Goal: Task Accomplishment & Management: Manage account settings

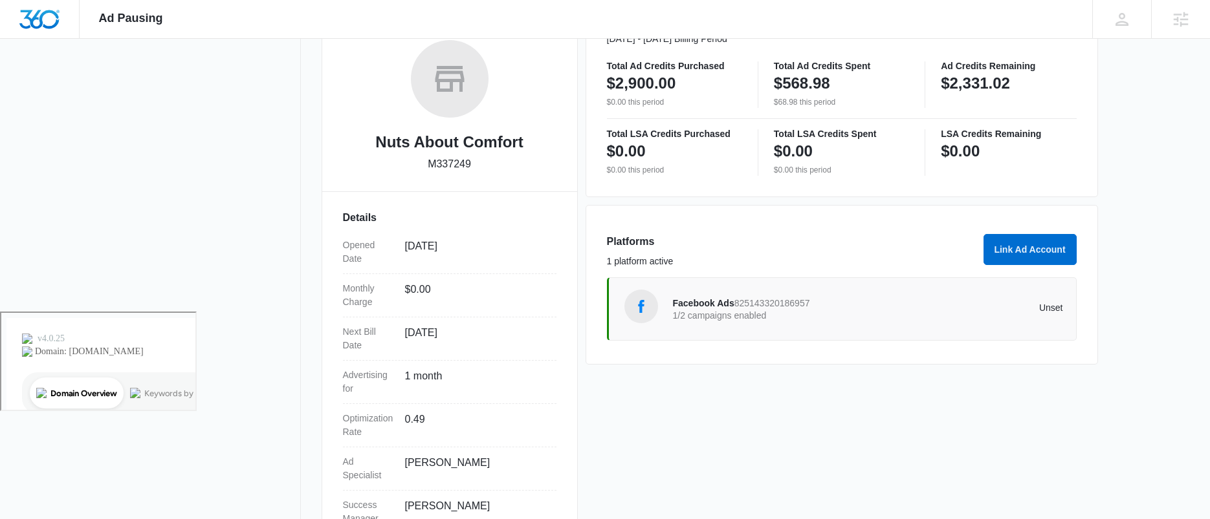
scroll to position [259, 0]
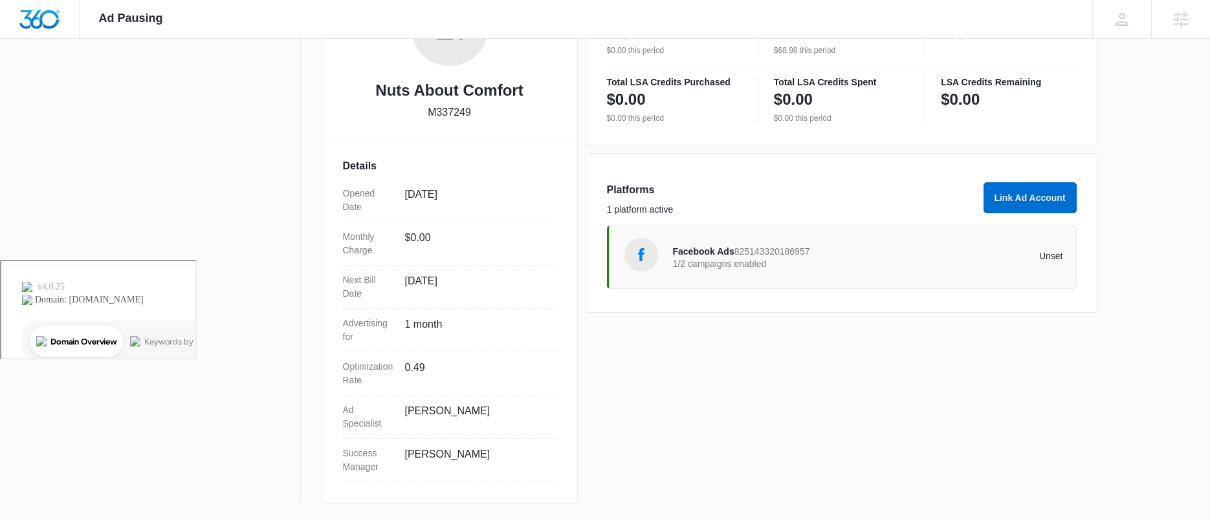
click at [699, 249] on span "Facebook Ads" at bounding box center [703, 251] width 61 height 10
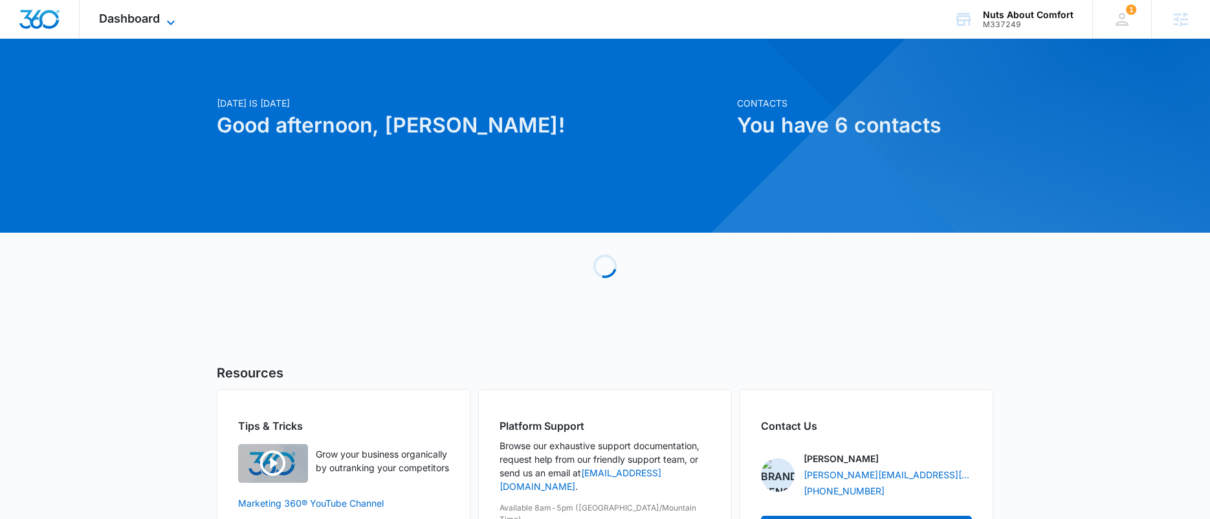
click at [153, 22] on span "Dashboard" at bounding box center [129, 19] width 61 height 14
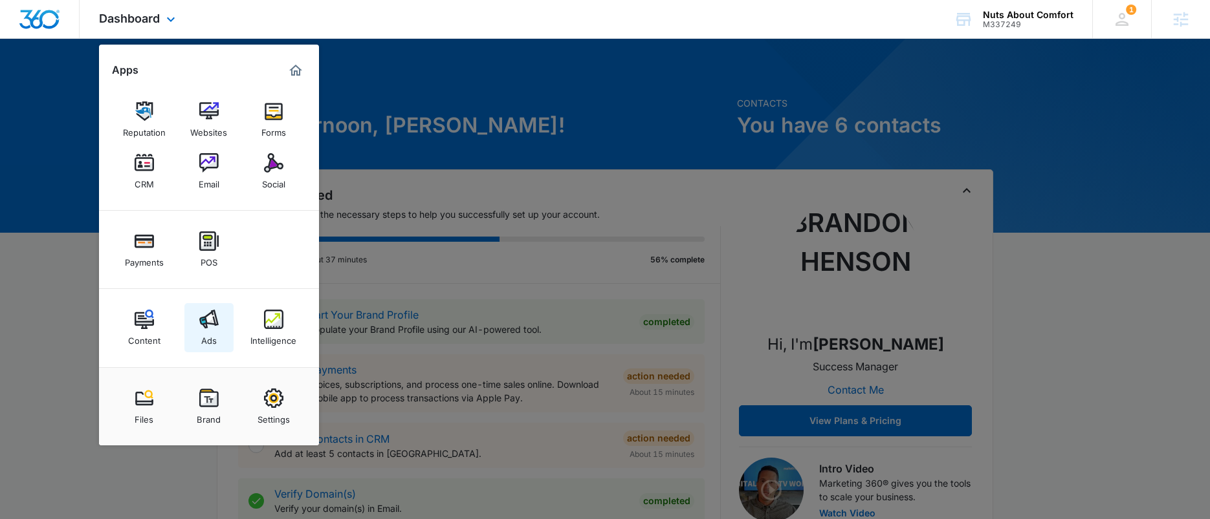
click at [214, 314] on img at bounding box center [208, 319] width 19 height 19
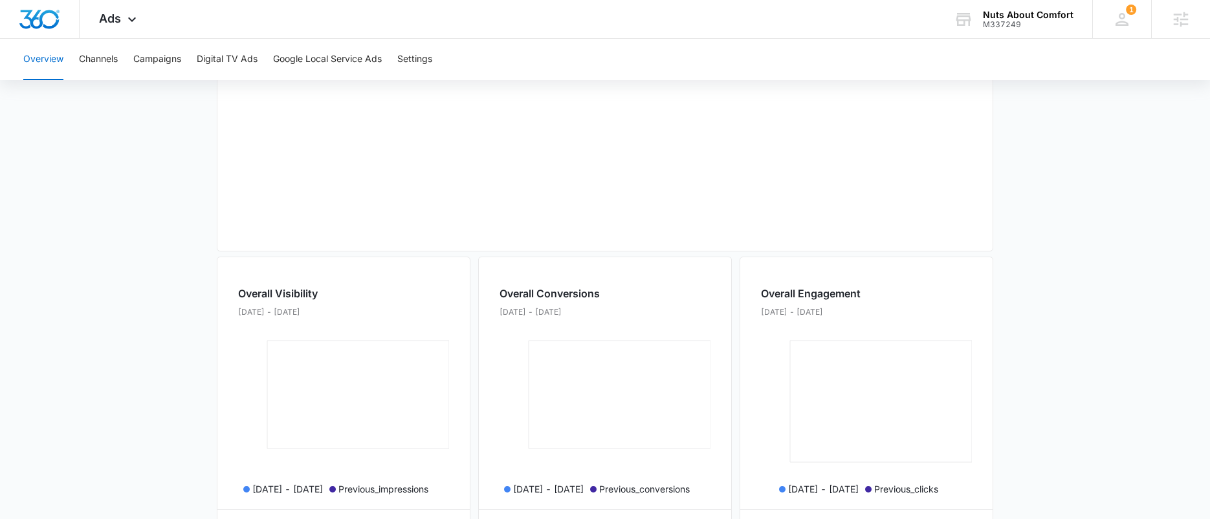
scroll to position [533, 0]
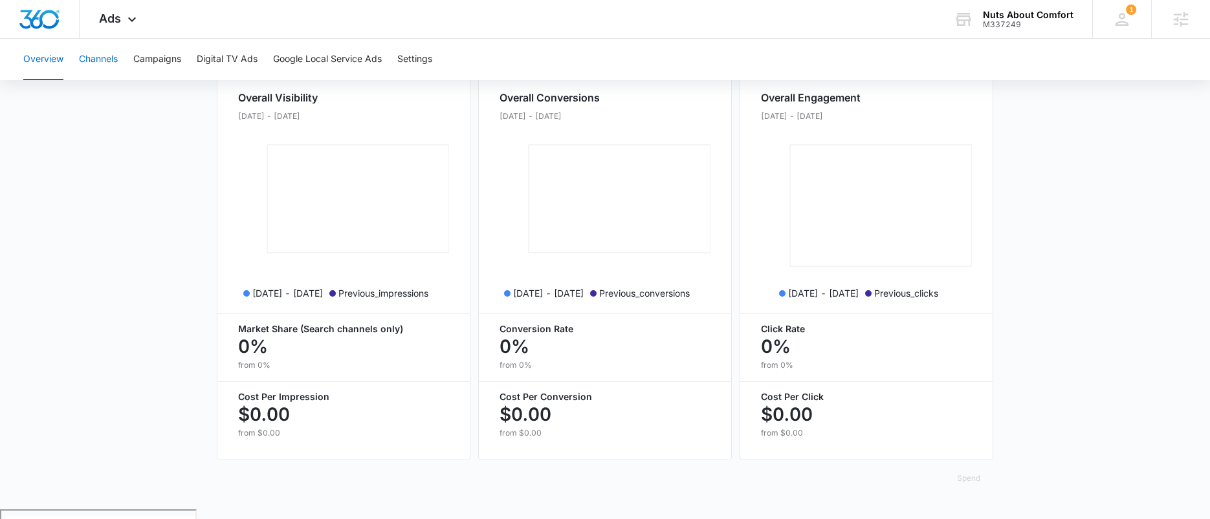
click at [109, 60] on button "Channels" at bounding box center [98, 59] width 39 height 41
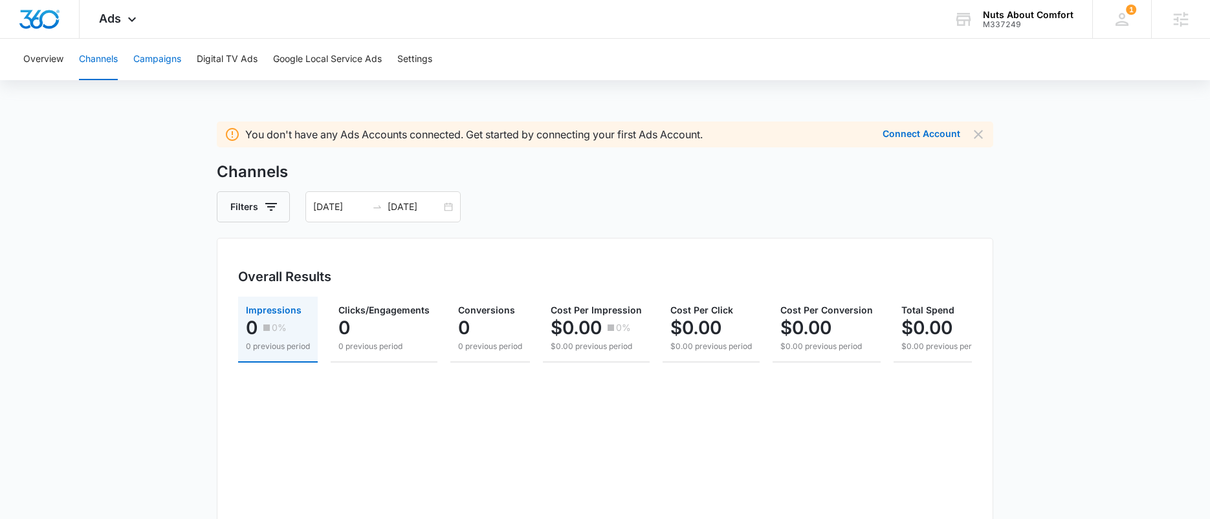
click at [149, 58] on button "Campaigns" at bounding box center [157, 59] width 48 height 41
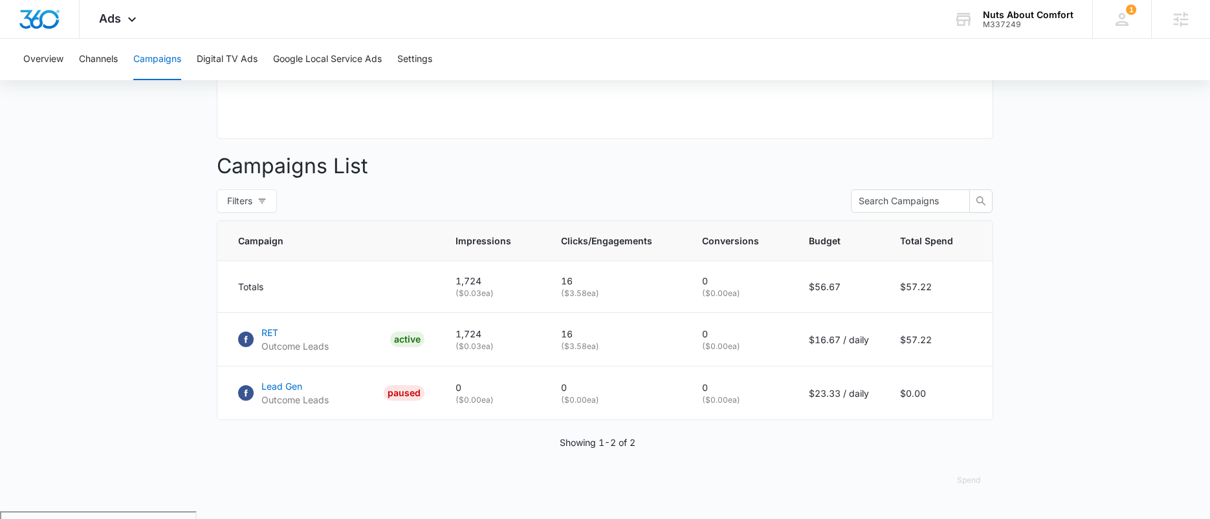
scroll to position [452, 0]
click at [271, 338] on p "RET" at bounding box center [294, 331] width 67 height 14
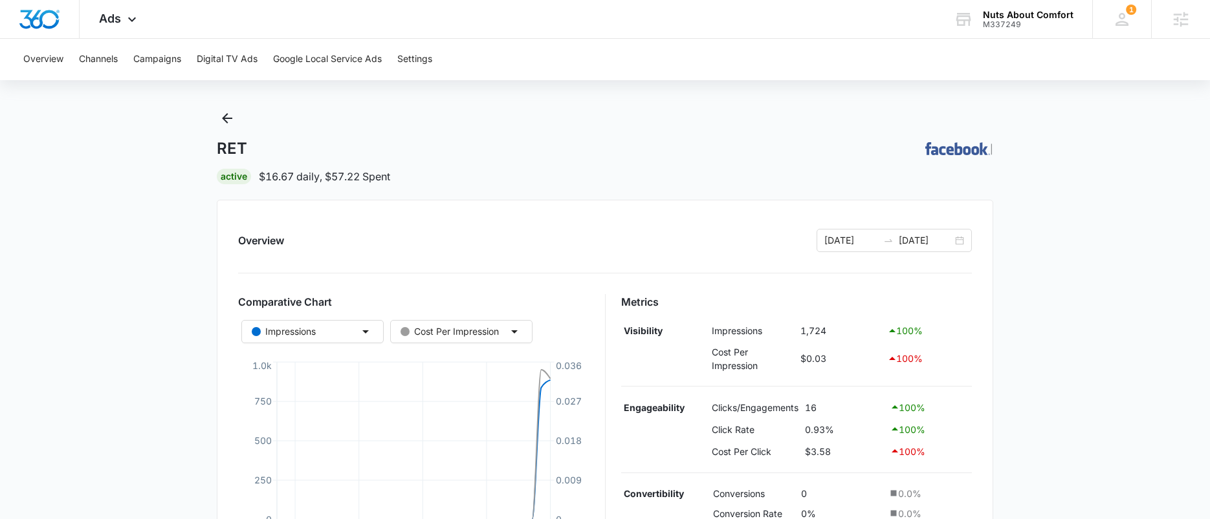
scroll to position [177, 0]
